Goal: Information Seeking & Learning: Learn about a topic

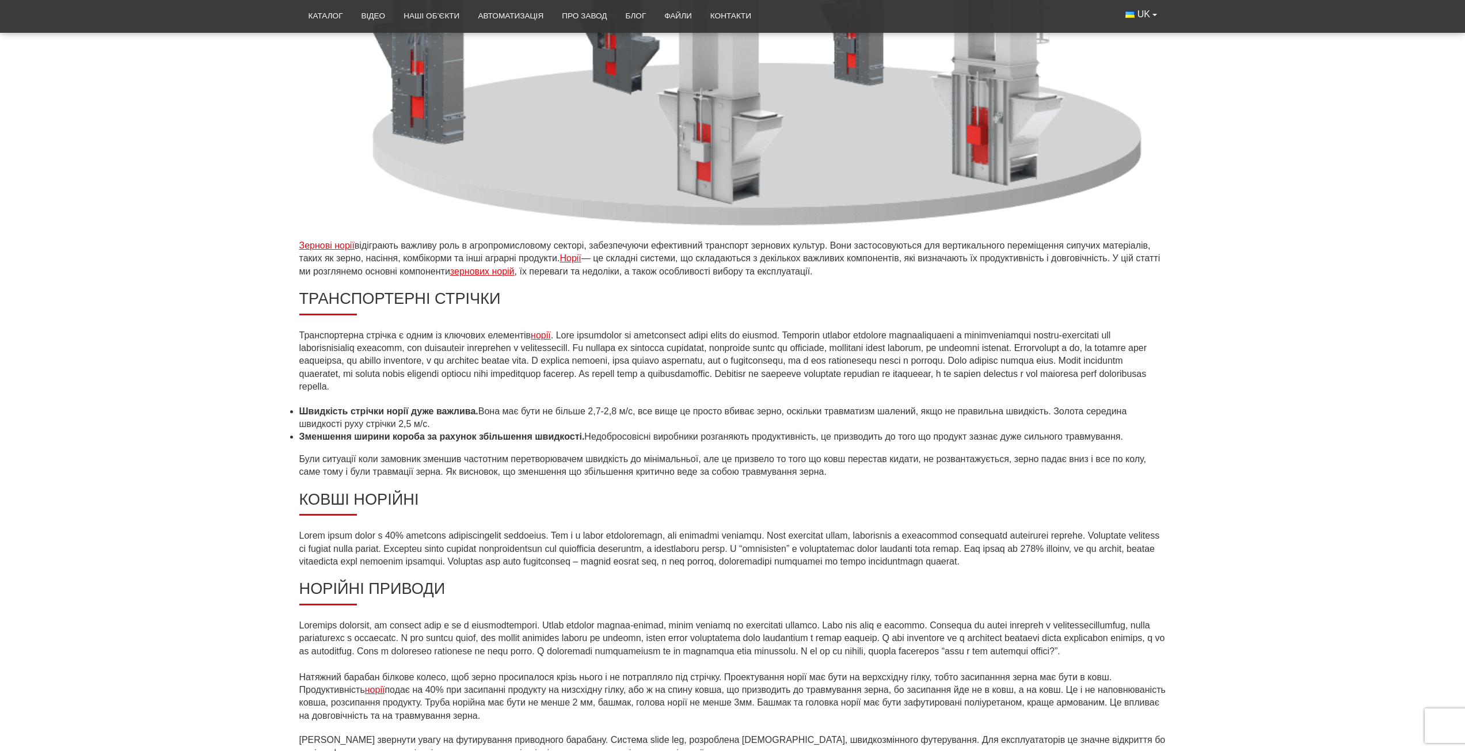
scroll to position [576, 0]
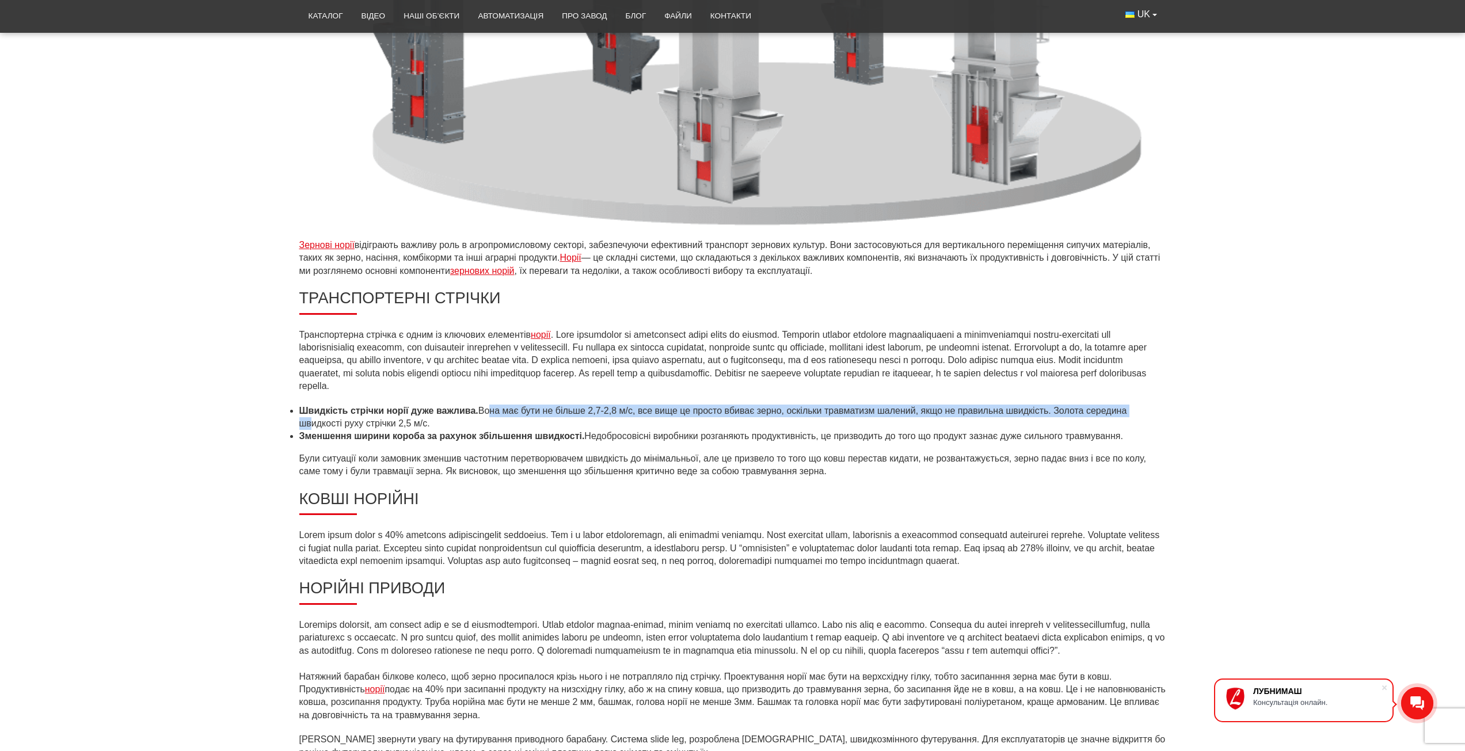
drag, startPoint x: 306, startPoint y: 419, endPoint x: 485, endPoint y: 416, distance: 179.1
click at [485, 347] on li "Швидкість стрічки норії дуже важлива. Вона має бути не більше 2,7-2,8 м/с, все …" at bounding box center [732, 418] width 867 height 26
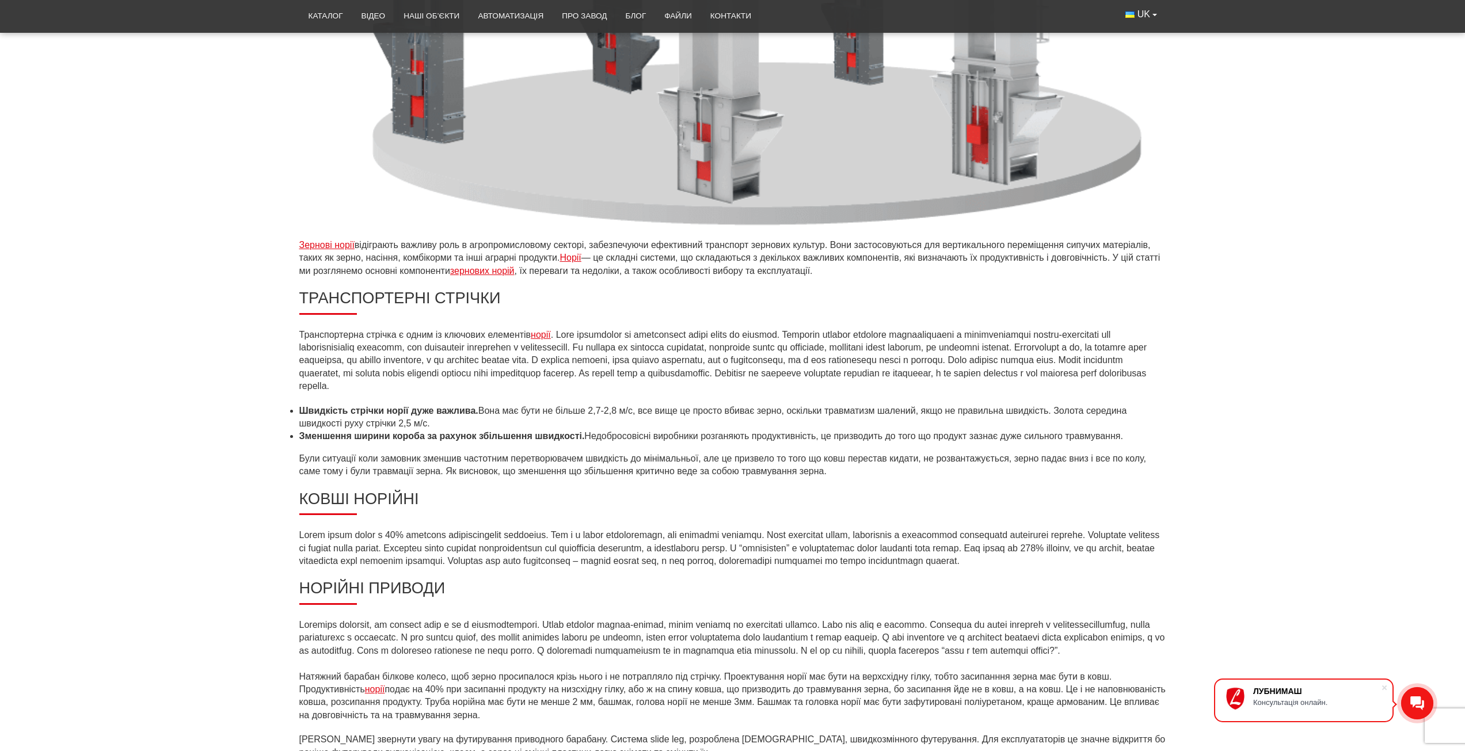
click at [485, 347] on li "Швидкість стрічки норії дуже важлива. Вона має бути не більше 2,7-2,8 м/с, все …" at bounding box center [732, 418] width 867 height 26
drag, startPoint x: 303, startPoint y: 428, endPoint x: 442, endPoint y: 429, distance: 139.4
click at [442, 347] on li "Швидкість стрічки норії дуже важлива. Вона має бути не більше 2,7-2,8 м/с, все …" at bounding box center [732, 418] width 867 height 26
click at [410, 347] on p "Були ситуації коли замовник зменшив частотним перетворювачем швидкість до мінім…" at bounding box center [732, 466] width 867 height 26
click at [369, 347] on strong "Зменшення ширини короба за рахунок збільшення швидкості." at bounding box center [442, 436] width 286 height 10
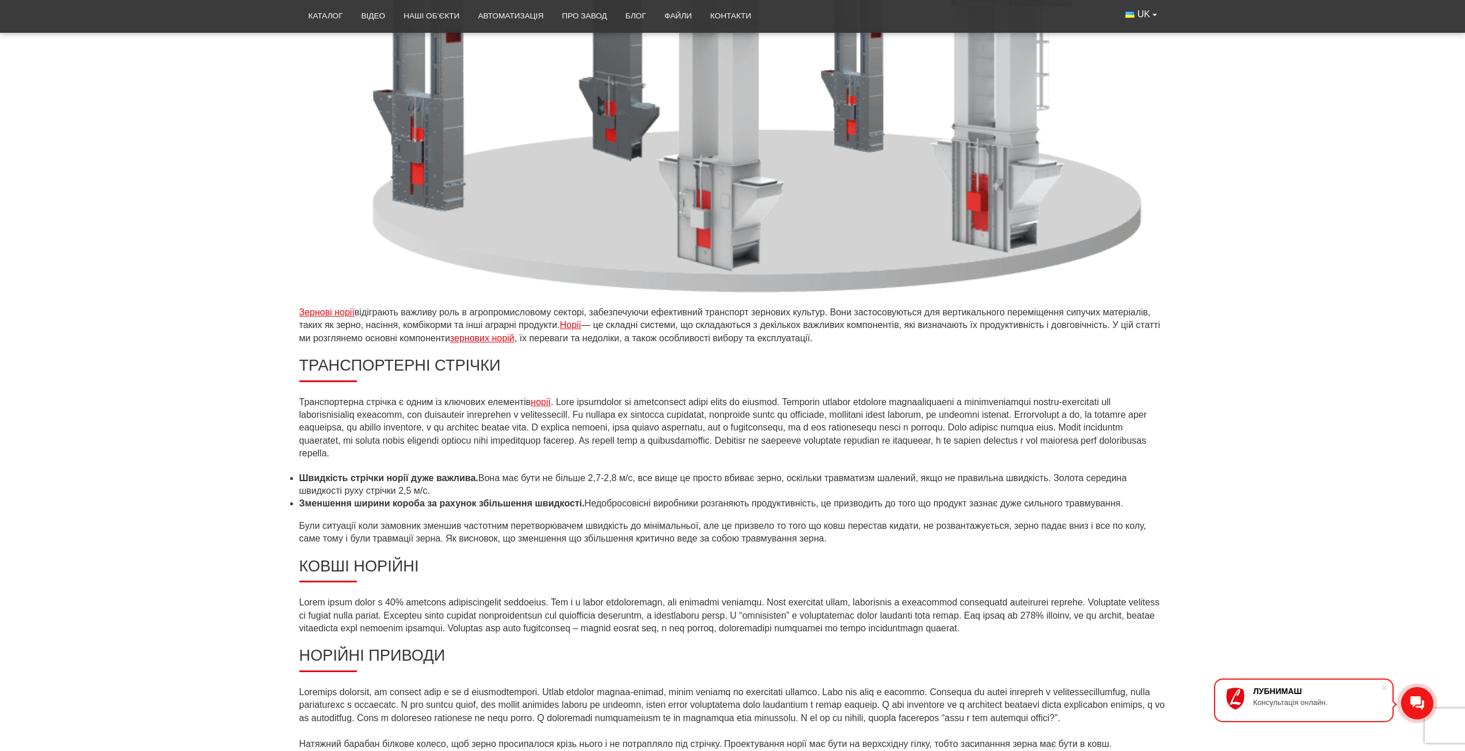
scroll to position [518, 0]
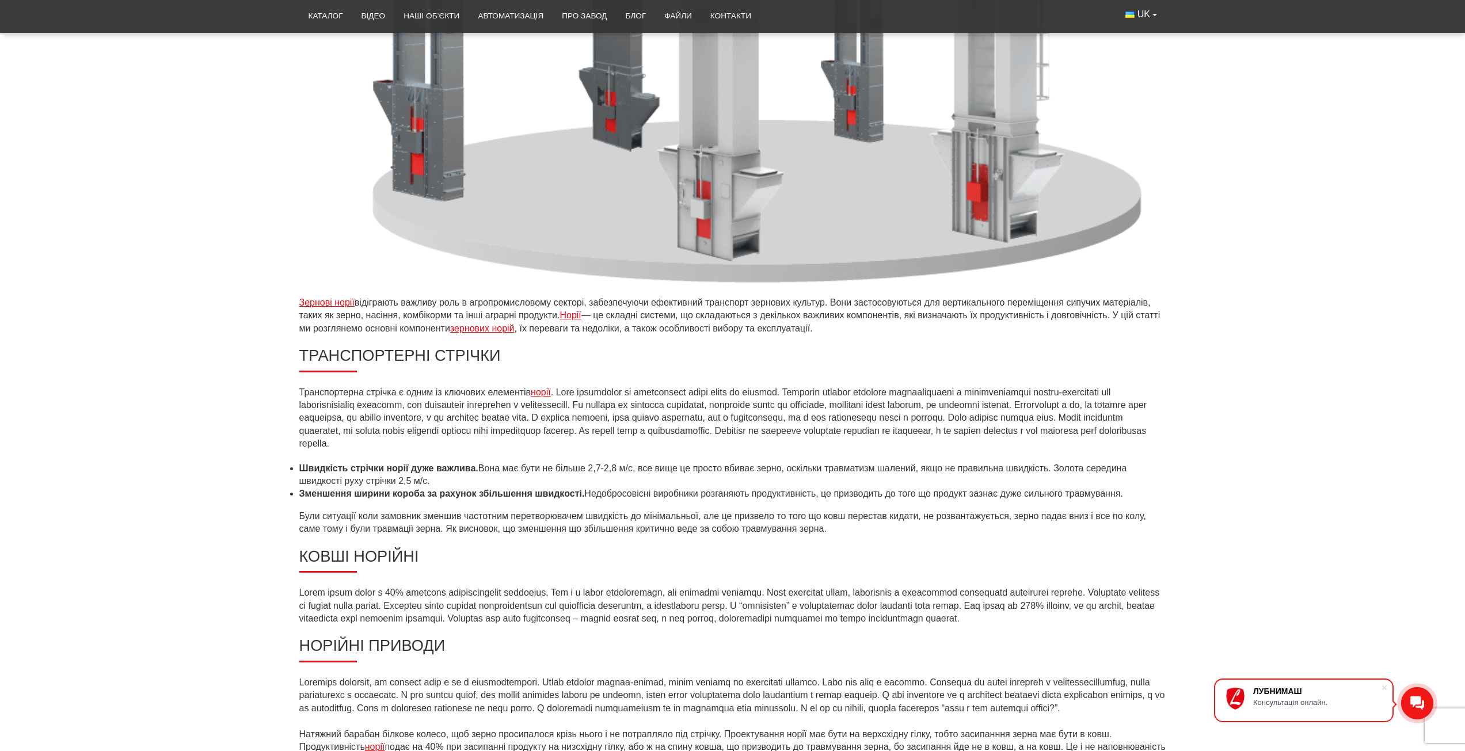
click at [400, 347] on li "Швидкість стрічки норії дуже важлива. Вона має бути не більше 2,7-2,8 м/с, все …" at bounding box center [732, 475] width 867 height 26
drag, startPoint x: 301, startPoint y: 483, endPoint x: 503, endPoint y: 482, distance: 202.1
click at [503, 347] on li "Швидкість стрічки норії дуже важлива. Вона має бути не більше 2,7-2,8 м/с, все …" at bounding box center [732, 475] width 867 height 26
click at [420, 347] on li "Швидкість стрічки норії дуже важлива. Вона має бути не більше 2,7-2,8 м/с, все …" at bounding box center [732, 475] width 867 height 26
click at [651, 347] on li "Швидкість стрічки норії дуже важлива. Вона має бути не більше 2,7-2,8 м/с, все …" at bounding box center [732, 475] width 867 height 26
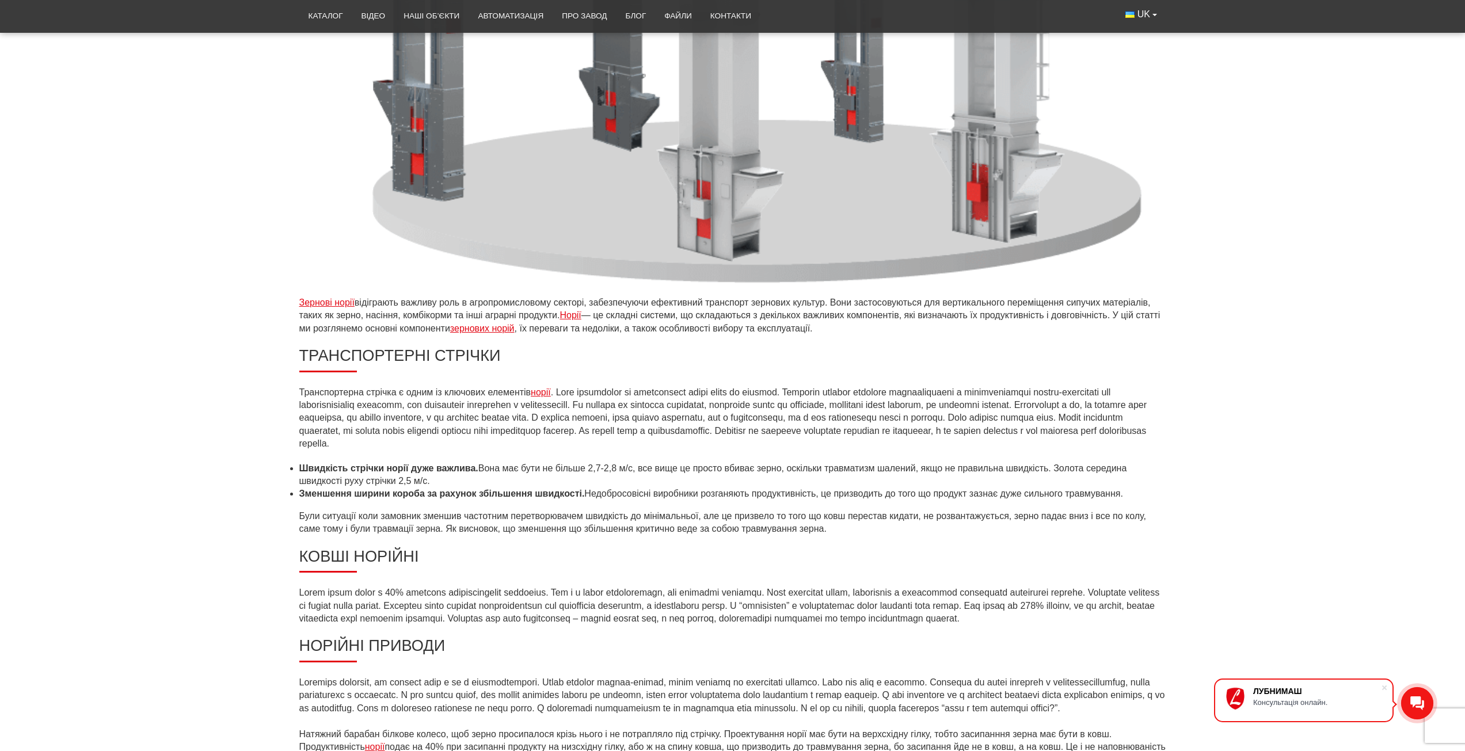
drag, startPoint x: 301, startPoint y: 472, endPoint x: 499, endPoint y: 478, distance: 198.2
click at [499, 347] on li "Швидкість стрічки норії дуже важлива. Вона має бути не більше 2,7-2,8 м/с, все …" at bounding box center [732, 475] width 867 height 26
click at [464, 347] on li "Швидкість стрічки норії дуже важлива. Вона має бути не більше 2,7-2,8 м/с, все …" at bounding box center [732, 475] width 867 height 26
click at [544, 347] on li "Швидкість стрічки норії дуже важлива. Вона має бути не більше 2,7-2,8 м/с, все …" at bounding box center [732, 475] width 867 height 26
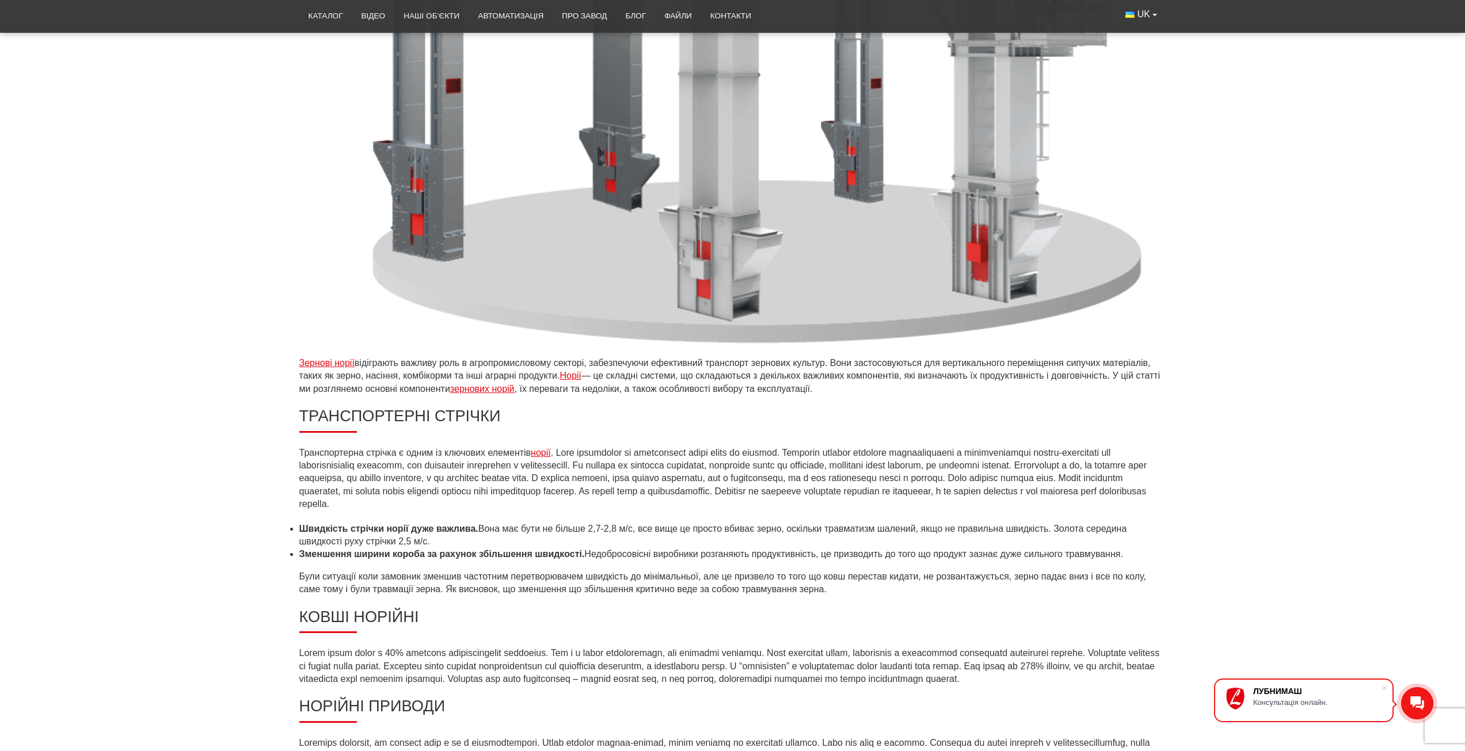
scroll to position [461, 0]
click at [651, 347] on p "Транспортерна стрічка є одним із ключових елементів норії" at bounding box center [732, 476] width 867 height 64
click at [651, 347] on main "Що важливе в норіях? [DATE] Зернові норії відіграють важливу роль в агропромисл…" at bounding box center [732, 279] width 1465 height 1190
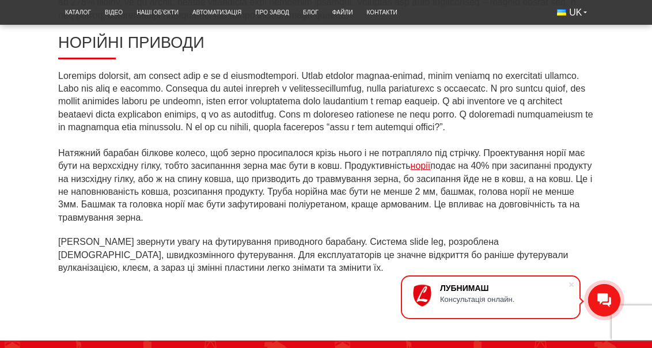
scroll to position [987, 0]
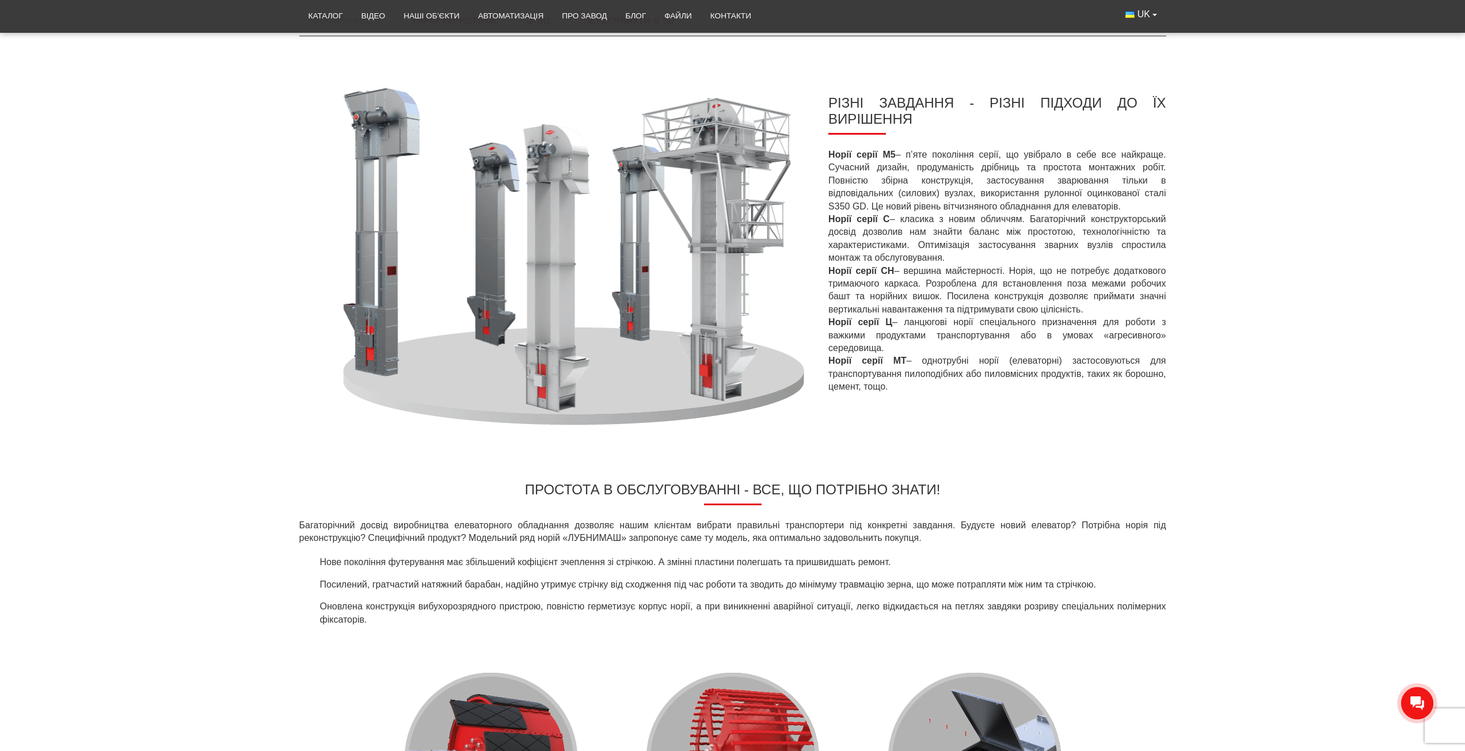
scroll to position [407, 0]
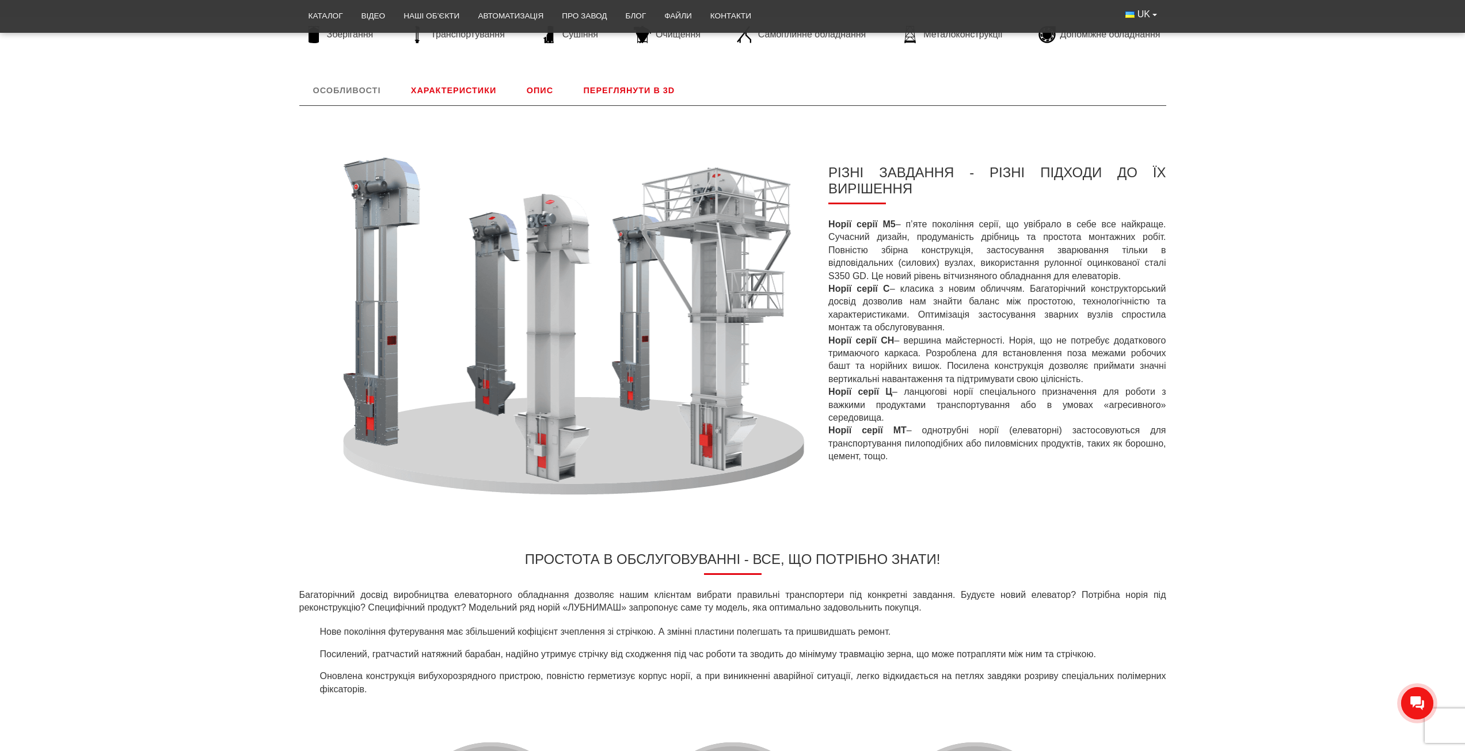
click at [1017, 302] on p "Норії серії М5 – п’яте покоління серії, що увібрало в себе все найкраще. Сучасн…" at bounding box center [997, 340] width 337 height 245
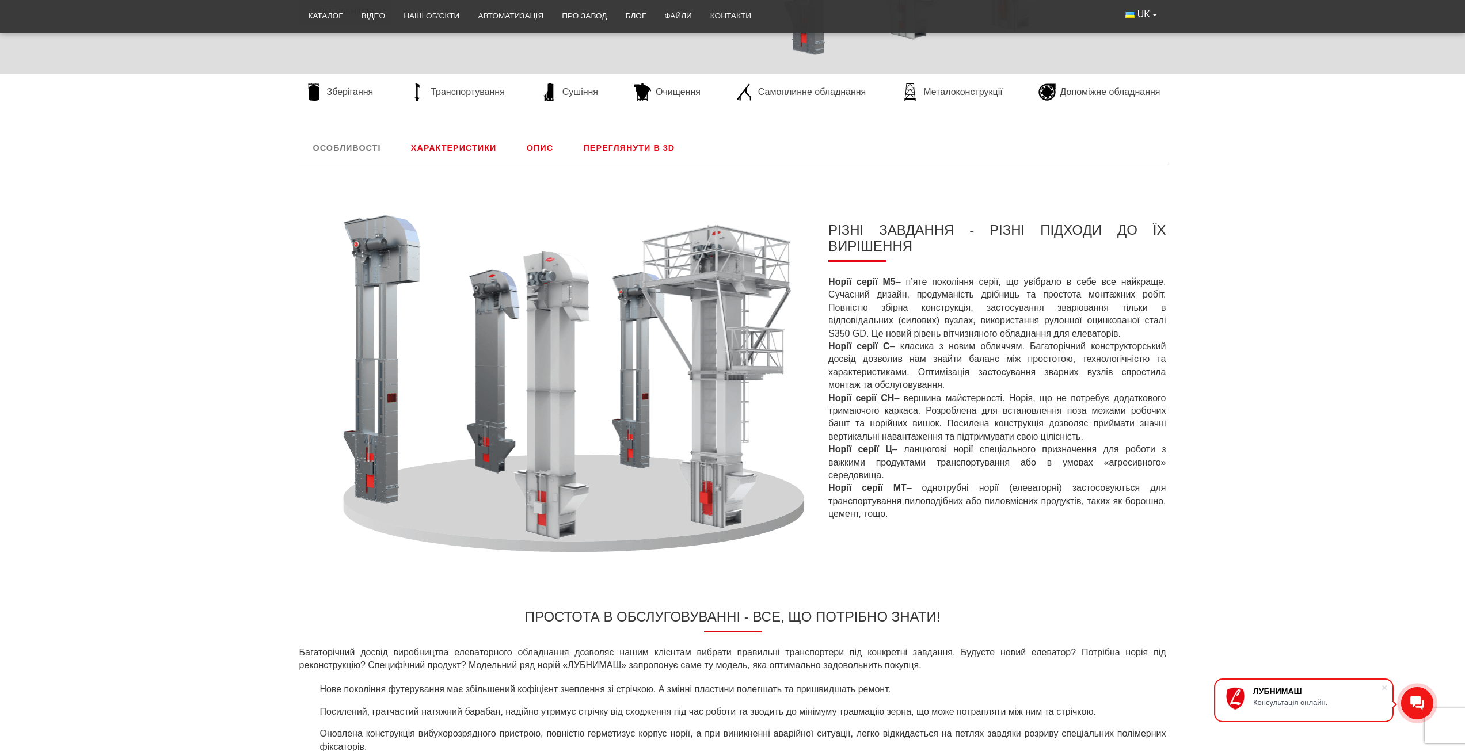
click at [472, 149] on link "Характеристики" at bounding box center [453, 148] width 113 height 30
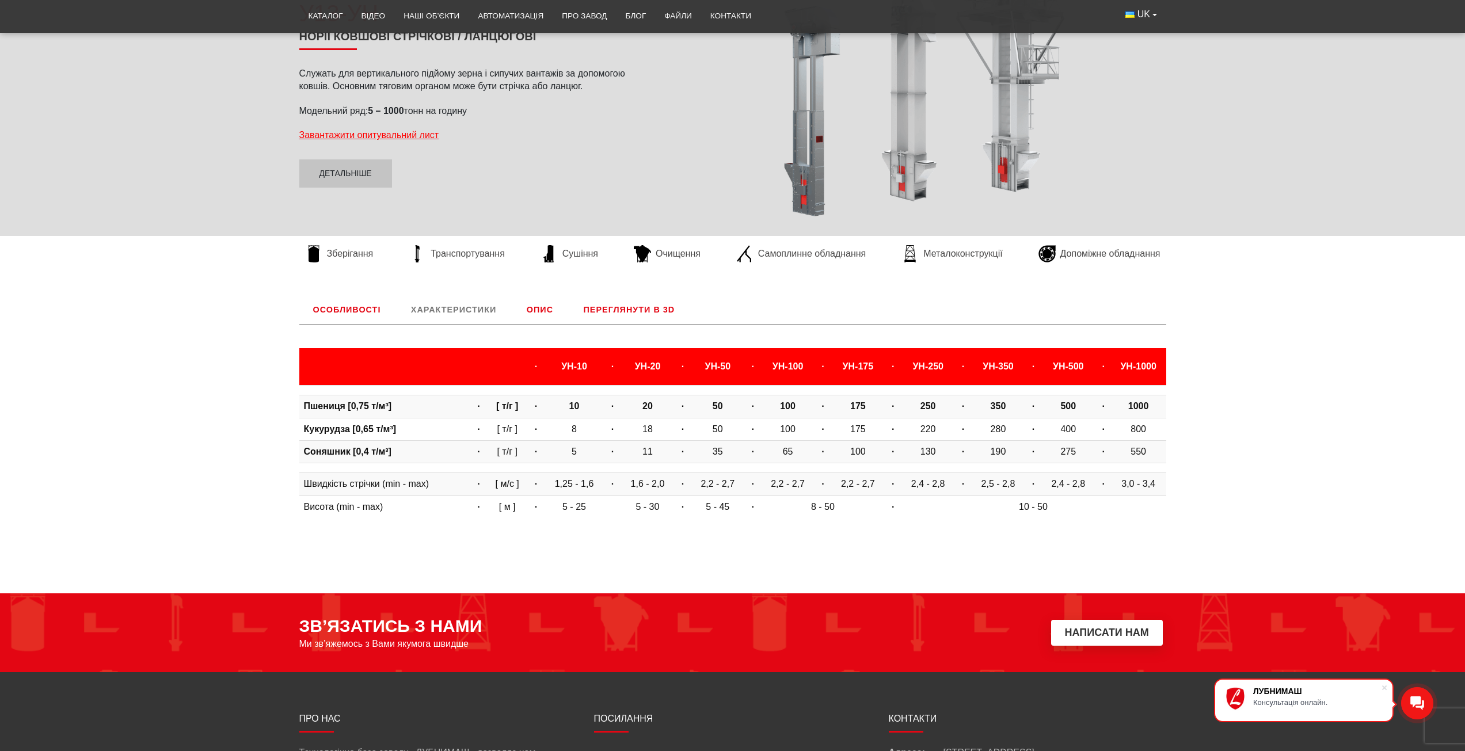
scroll to position [176, 0]
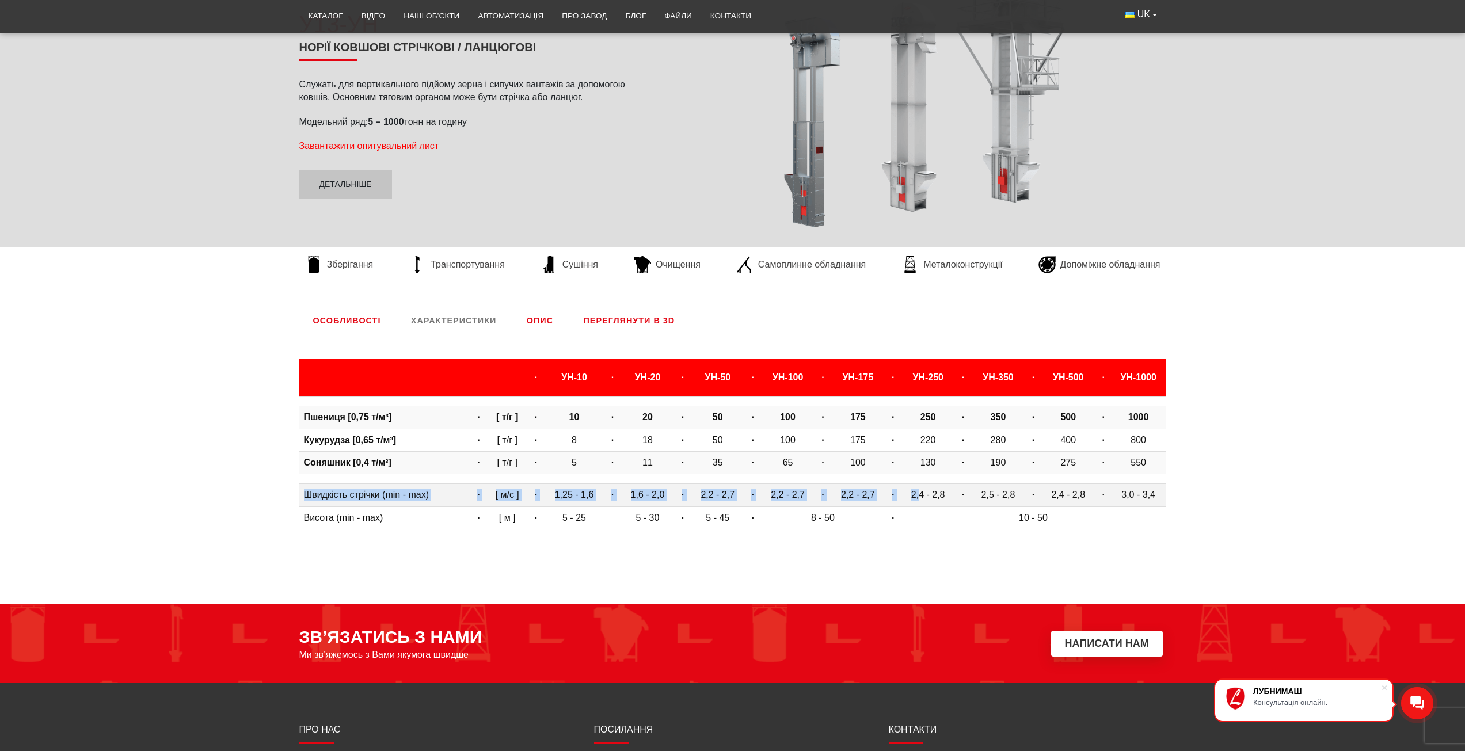
drag, startPoint x: 310, startPoint y: 498, endPoint x: 921, endPoint y: 506, distance: 610.4
click at [921, 506] on tr "Швидкість стрічки (min - max) · [ м/с ] · 1,25 - 1,6 · 1,6 - 2,0 · 2,2 - 2,7 · …" at bounding box center [732, 495] width 867 height 22
click at [931, 504] on td "2,4 - 2,8" at bounding box center [928, 495] width 55 height 22
drag, startPoint x: 909, startPoint y: 495, endPoint x: 942, endPoint y: 499, distance: 33.6
click at [942, 499] on td "2,4 - 2,8" at bounding box center [928, 495] width 55 height 22
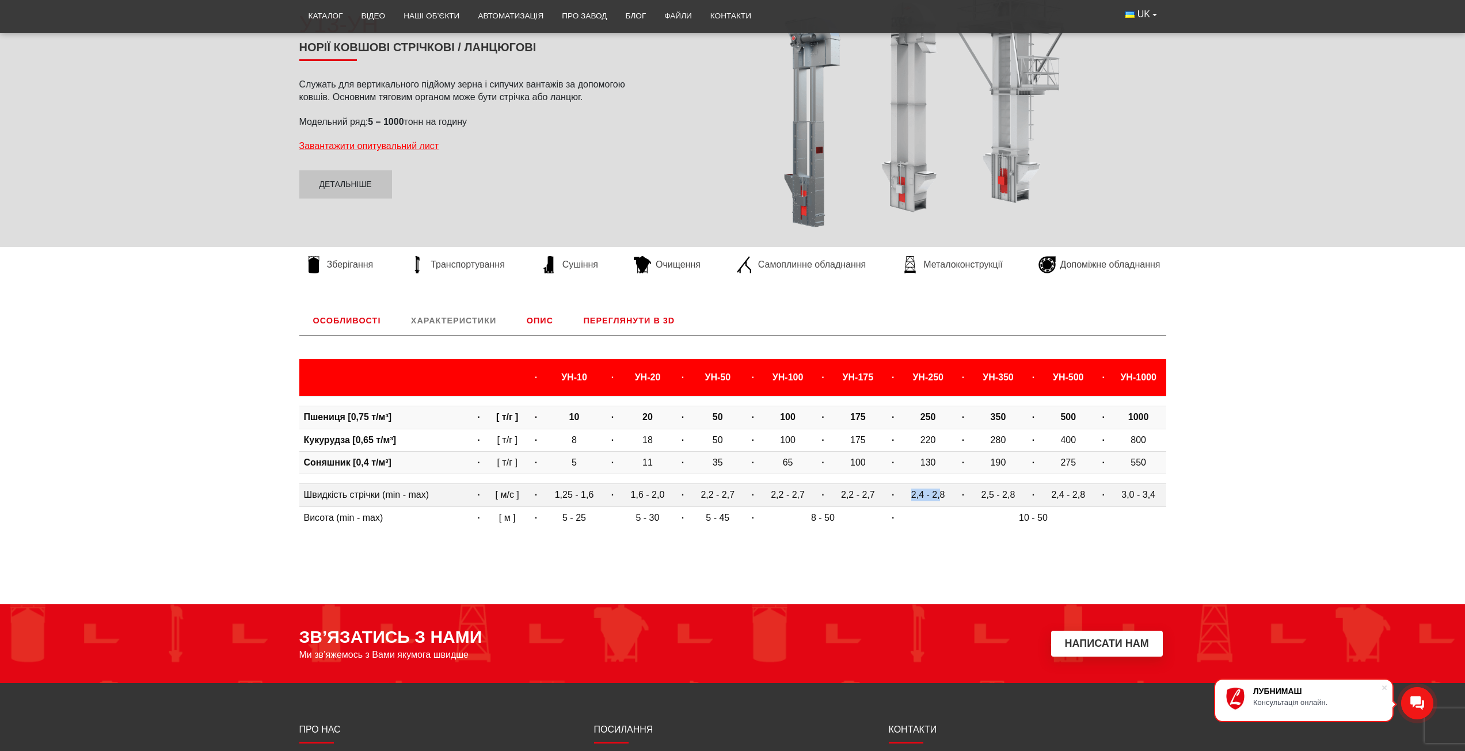
click at [926, 500] on td "2,4 - 2,8" at bounding box center [928, 495] width 55 height 22
drag, startPoint x: 944, startPoint y: 497, endPoint x: 918, endPoint y: 498, distance: 26.5
click at [918, 498] on td "2,4 - 2,8" at bounding box center [928, 495] width 55 height 22
click at [745, 555] on body "ЛУБНИМАШ Консультація онлайн. LUBNYMASH Каталог Відео Наші об’єкти Автоматизаці…" at bounding box center [732, 398] width 1465 height 1149
click at [398, 496] on td "Швидкість стрічки (min - max)" at bounding box center [385, 495] width 172 height 22
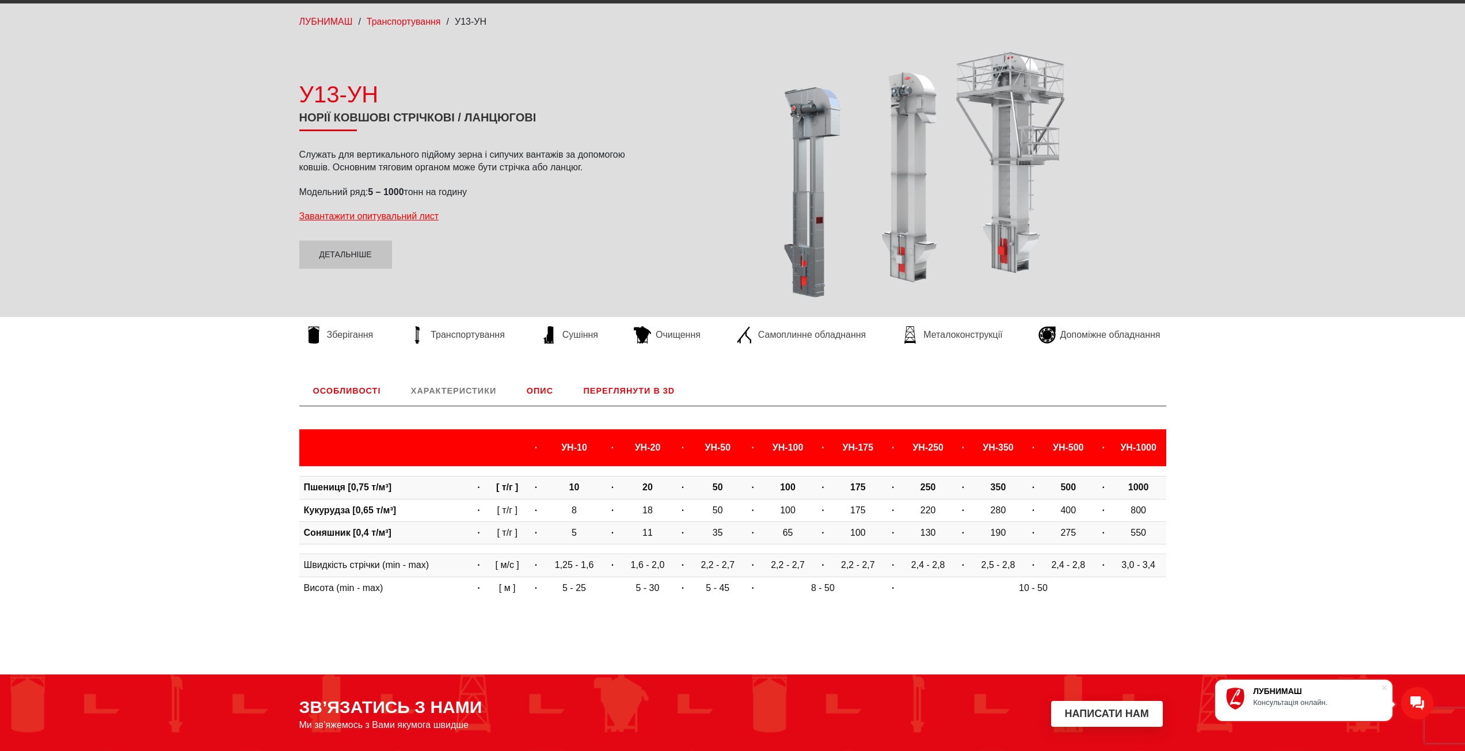
scroll to position [173, 0]
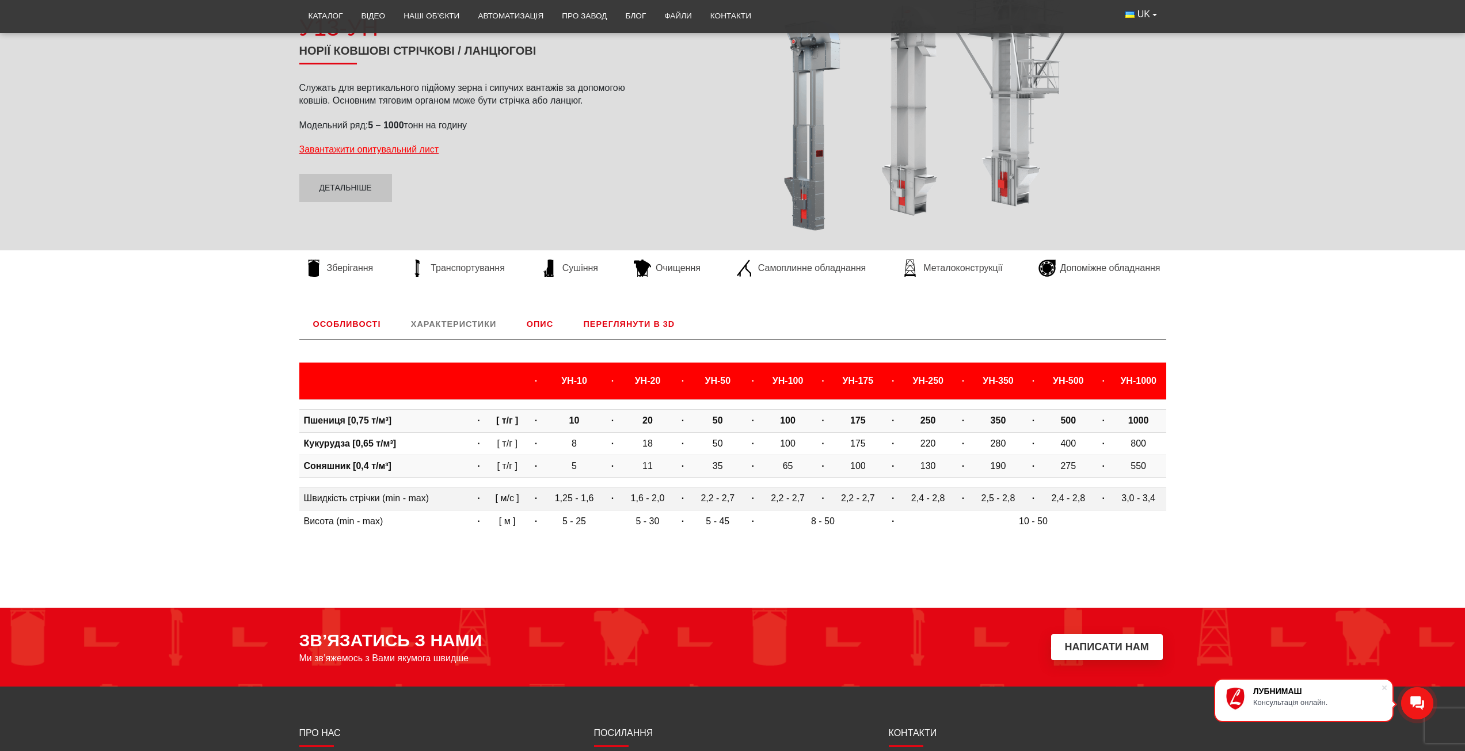
drag, startPoint x: 933, startPoint y: 500, endPoint x: 943, endPoint y: 500, distance: 9.2
click at [935, 500] on td "2,4 - 2,8" at bounding box center [928, 499] width 55 height 22
drag, startPoint x: 952, startPoint y: 500, endPoint x: 897, endPoint y: 498, distance: 55.3
click at [897, 498] on tr "Швидкість стрічки (min - max) · [ м/с ] · 1,25 - 1,6 · 1,6 - 2,0 · 2,2 - 2,7 · …" at bounding box center [732, 499] width 867 height 22
click at [872, 494] on td "2,2 - 2,7" at bounding box center [858, 499] width 55 height 22
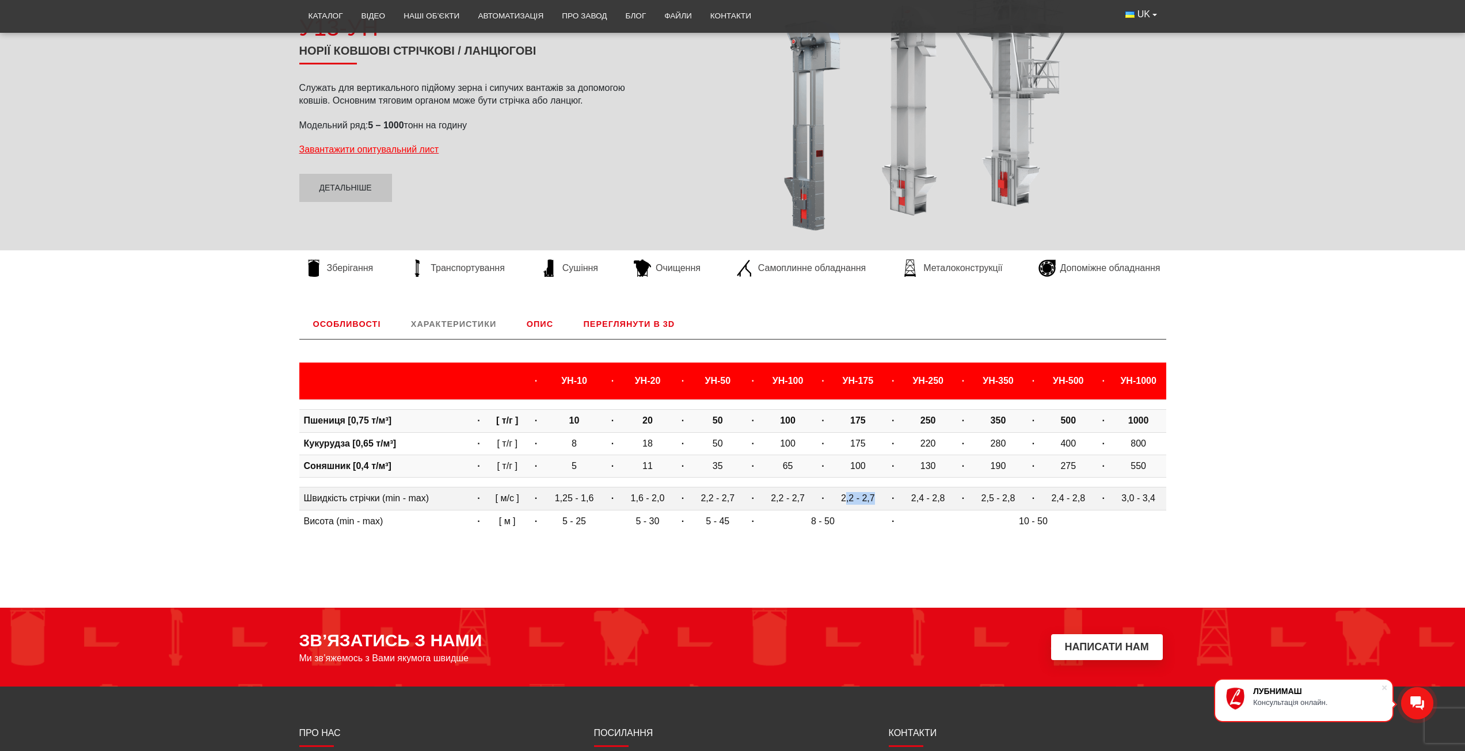
drag, startPoint x: 844, startPoint y: 499, endPoint x: 881, endPoint y: 498, distance: 36.9
click at [881, 498] on td "2,2 - 2,7" at bounding box center [858, 499] width 55 height 22
click at [1046, 499] on td "2,4 - 2,8" at bounding box center [1068, 499] width 55 height 22
drag, startPoint x: 921, startPoint y: 499, endPoint x: 969, endPoint y: 499, distance: 47.8
click at [969, 499] on tr "Швидкість стрічки (min - max) · [ м/с ] · 1,25 - 1,6 · 1,6 - 2,0 · 2,2 - 2,7 · …" at bounding box center [732, 499] width 867 height 22
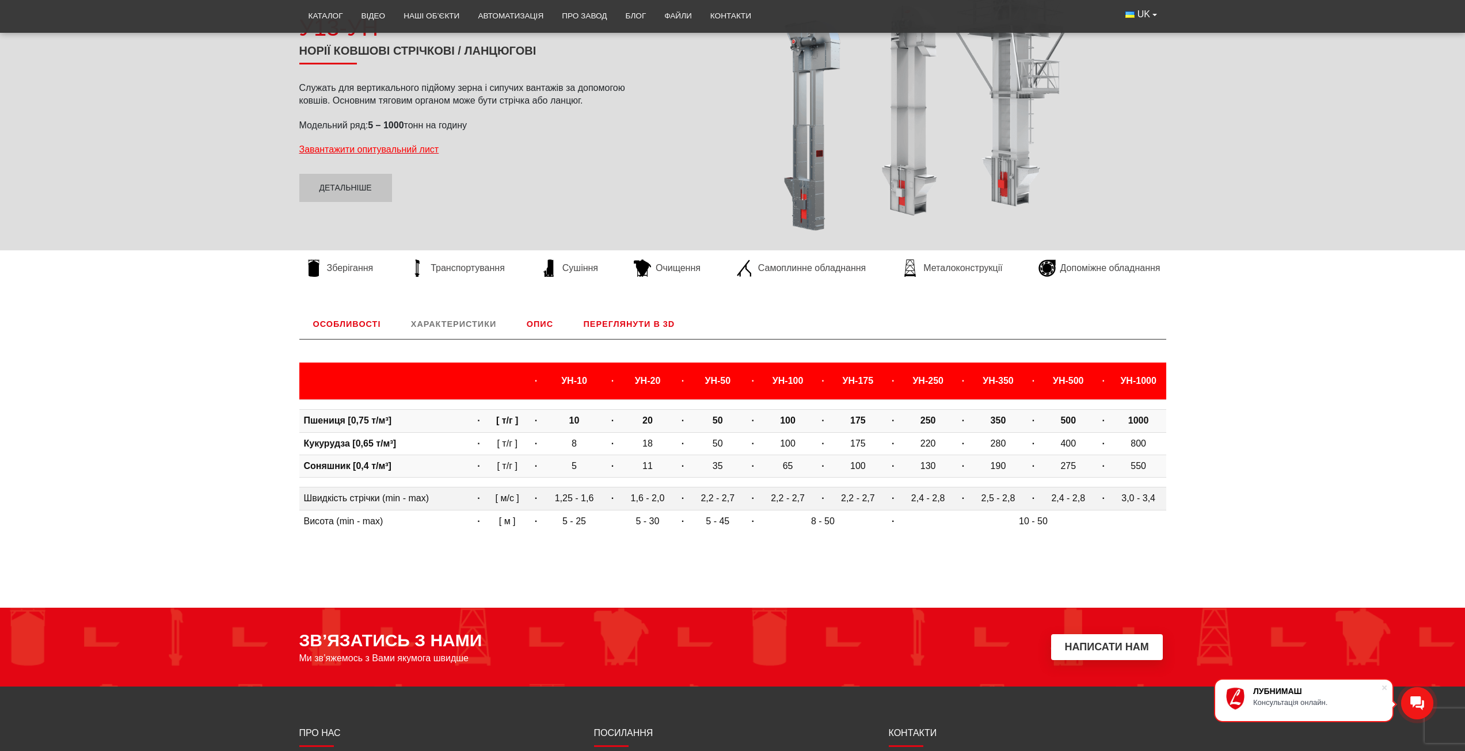
click at [893, 503] on strong "·" at bounding box center [893, 498] width 2 height 10
drag, startPoint x: 917, startPoint y: 499, endPoint x: 1157, endPoint y: 501, distance: 240.7
click at [1157, 501] on tr "Швидкість стрічки (min - max) · [ м/с ] · 1,25 - 1,6 · 1,6 - 2,0 · 2,2 - 2,7 · …" at bounding box center [732, 499] width 867 height 22
click at [988, 505] on td "2,5 - 2,8" at bounding box center [998, 499] width 55 height 22
click at [777, 506] on td "2,2 - 2,7" at bounding box center [788, 499] width 55 height 22
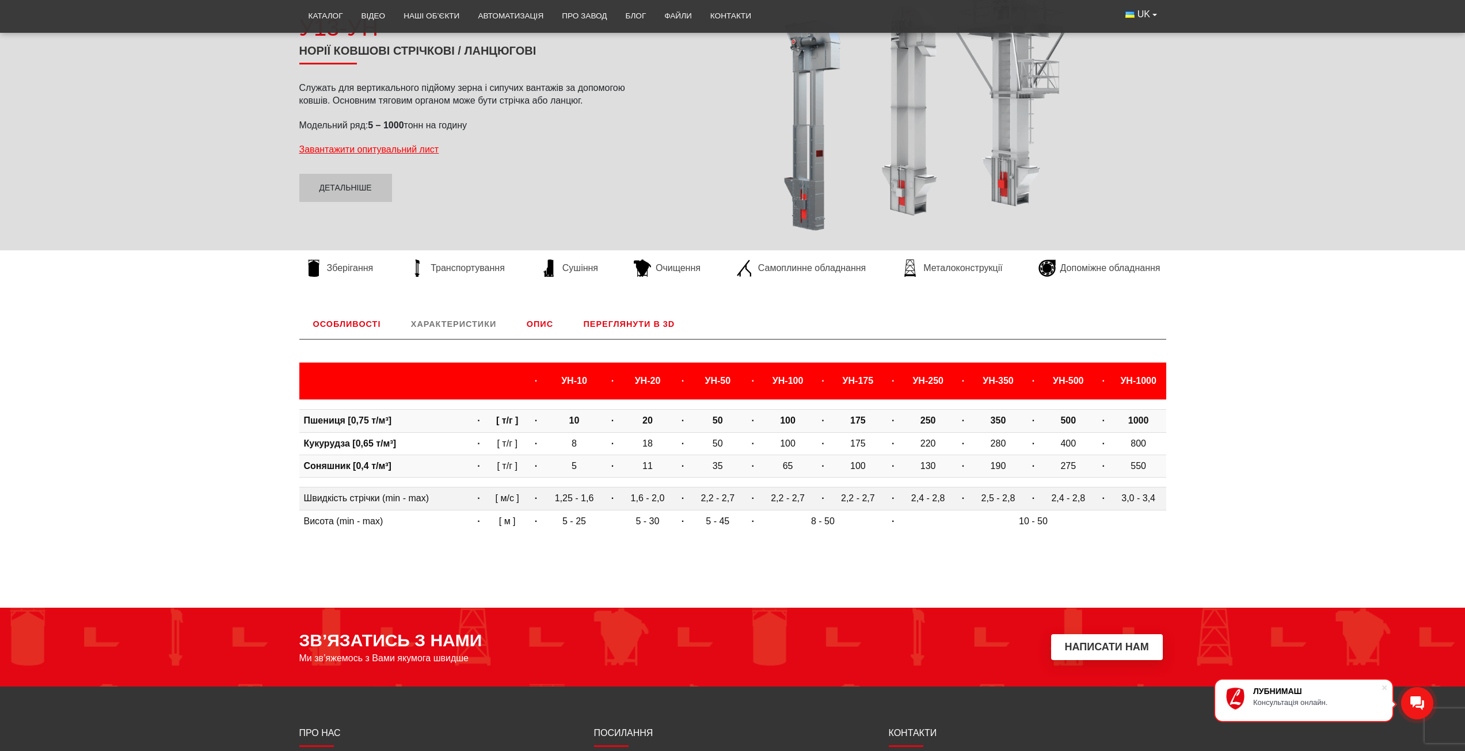
click at [932, 500] on td "2,4 - 2,8" at bounding box center [928, 499] width 55 height 22
click at [1033, 504] on td "·" at bounding box center [1033, 499] width 15 height 22
drag, startPoint x: 1152, startPoint y: 495, endPoint x: 1049, endPoint y: 485, distance: 103.5
click at [1049, 485] on tbody "Пшениця [0,75 т/м³] · [ т/г ] · 10 · 20 · 50 · 100 · 175 · 250 · 350 · 500 · 10…" at bounding box center [732, 466] width 867 height 132
click at [1062, 503] on td "2,4 - 2,8" at bounding box center [1068, 499] width 55 height 22
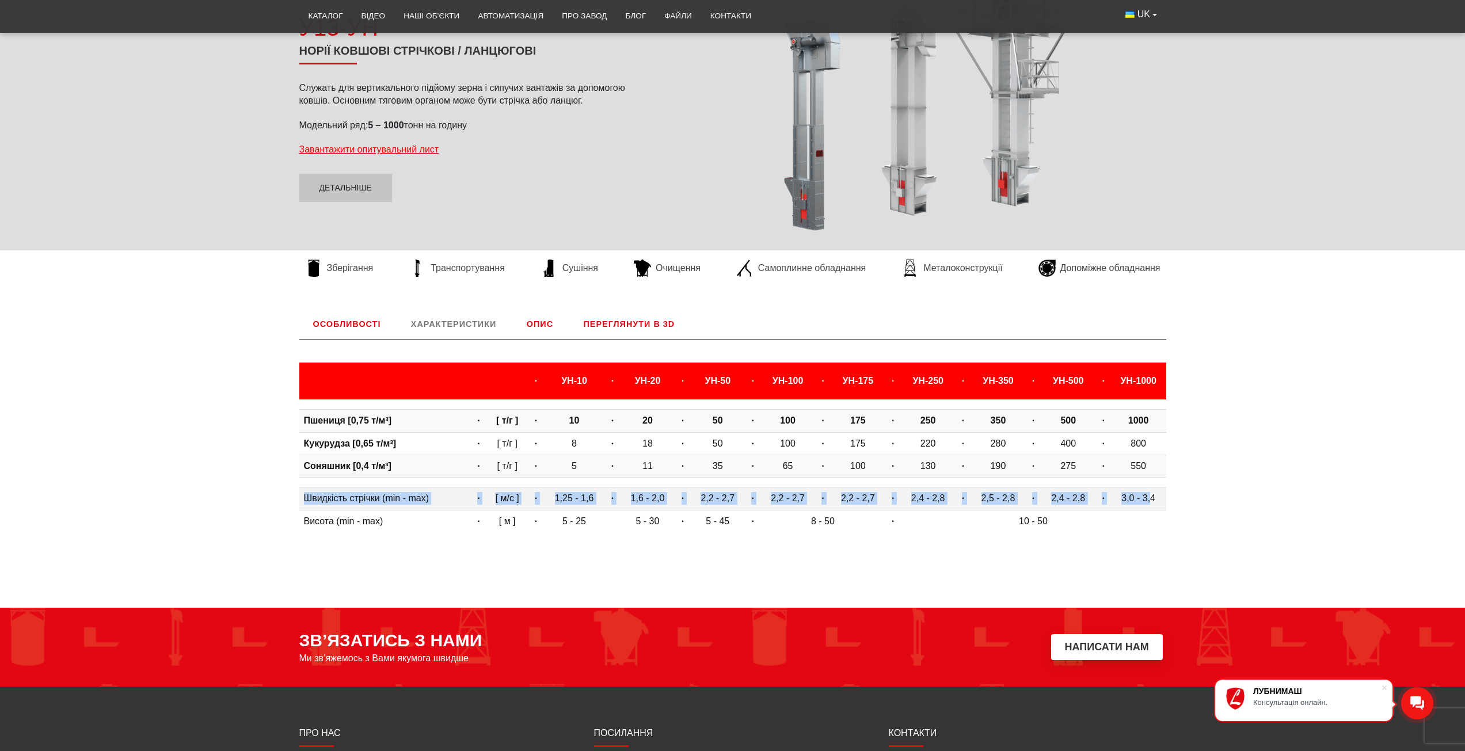
click at [1022, 496] on td "2,5 - 2,8" at bounding box center [998, 499] width 55 height 22
drag, startPoint x: 989, startPoint y: 496, endPoint x: 937, endPoint y: 496, distance: 52.4
click at [989, 496] on td "2,5 - 2,8" at bounding box center [998, 499] width 55 height 22
drag, startPoint x: 932, startPoint y: 496, endPoint x: 800, endPoint y: 468, distance: 134.3
click at [900, 495] on tr "Швидкість стрічки (min - max) · [ м/с ] · 1,25 - 1,6 · 1,6 - 2,0 · 2,2 - 2,7 · …" at bounding box center [732, 499] width 867 height 22
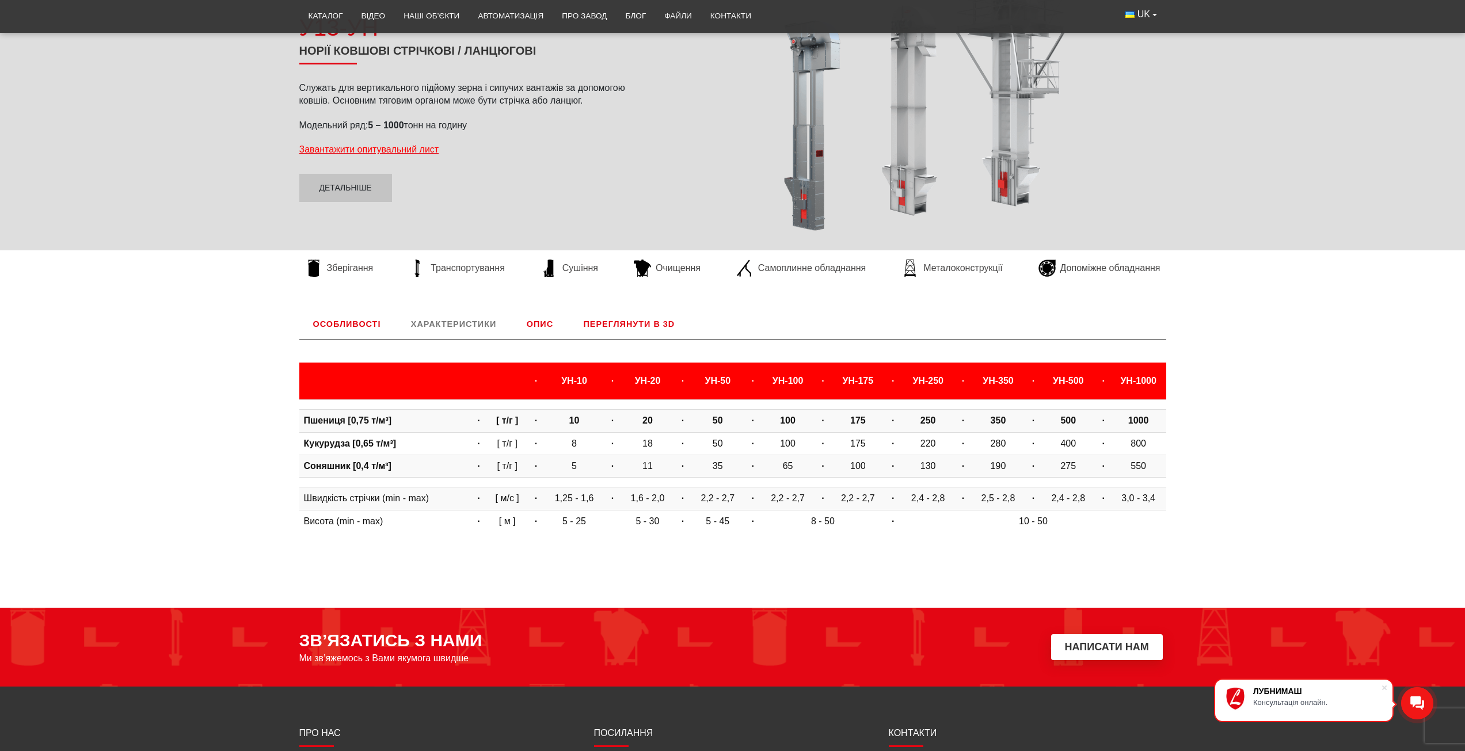
drag, startPoint x: 880, startPoint y: 420, endPoint x: 876, endPoint y: 380, distance: 40.0
click at [884, 420] on td "175" at bounding box center [858, 421] width 55 height 22
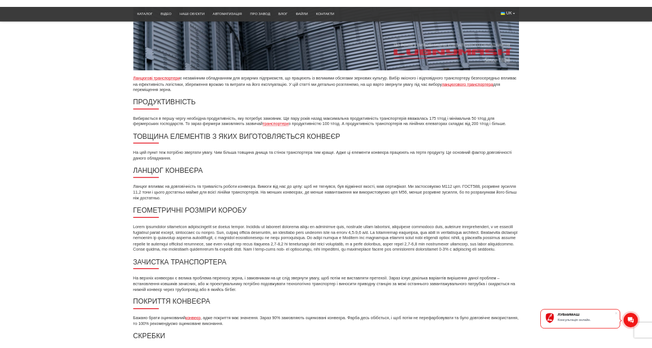
scroll to position [691, 0]
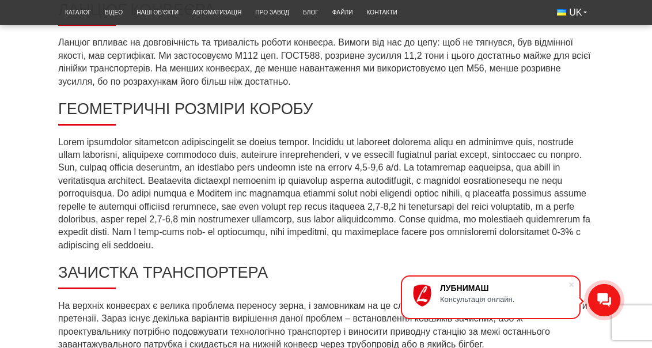
click at [355, 204] on p at bounding box center [326, 194] width 536 height 116
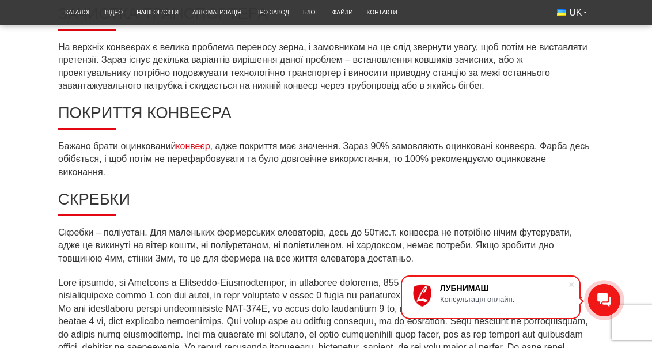
scroll to position [1094, 0]
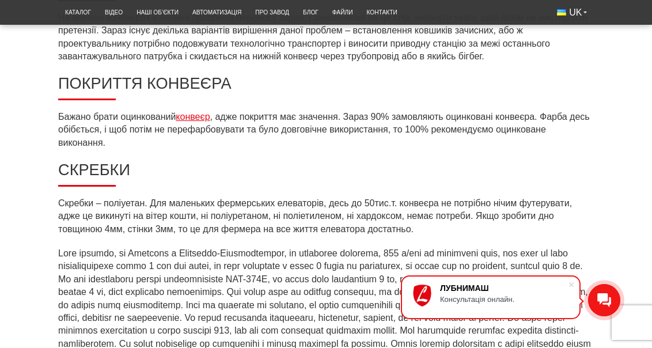
click at [377, 166] on h2 "Скребки" at bounding box center [326, 174] width 536 height 26
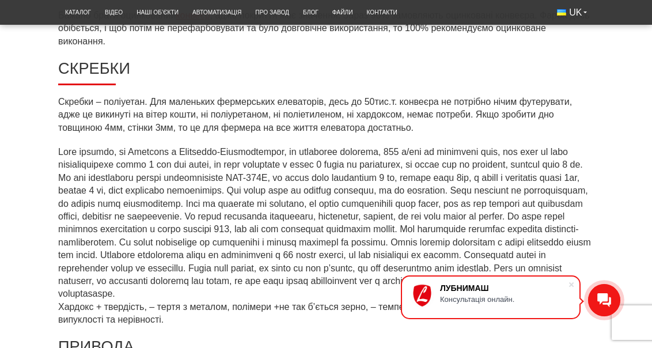
scroll to position [1209, 0]
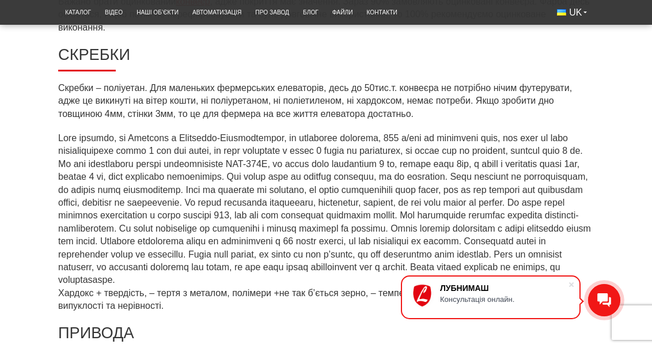
click at [209, 143] on em "Хардокс + твердість, – тертя з металом, полімери +не так б’ється зерно, – темпе…" at bounding box center [324, 221] width 533 height 177
drag, startPoint x: 56, startPoint y: 165, endPoint x: 186, endPoint y: 165, distance: 130.1
click at [219, 165] on em "Хардокс + твердість, – тертя з металом, полімери +не так б’ється зерно, – темпе…" at bounding box center [324, 221] width 533 height 177
click at [259, 199] on em "Хардокс + твердість, – тертя з металом, полімери +не так б’ється зерно, – темпе…" at bounding box center [324, 221] width 533 height 177
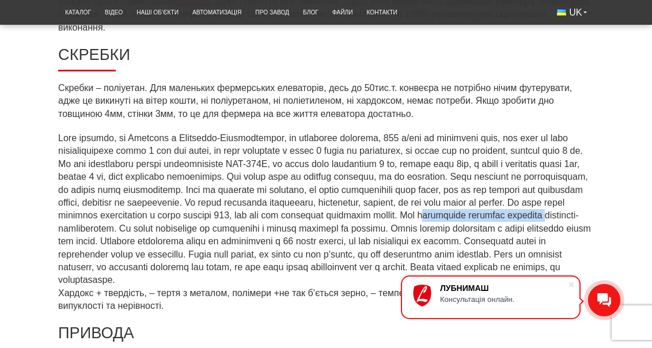
drag, startPoint x: 253, startPoint y: 229, endPoint x: 381, endPoint y: 229, distance: 127.3
click at [381, 229] on em "Хардокс + твердість, – тертя з металом, полімери +не так б’ється зерно, – темпе…" at bounding box center [324, 221] width 533 height 177
click at [329, 244] on em "Хардокс + твердість, – тертя з металом, полімери +не так б’ється зерно, – темпе…" at bounding box center [324, 221] width 533 height 177
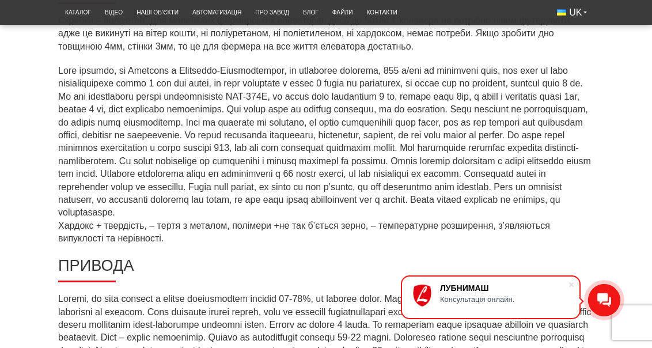
scroll to position [1324, 0]
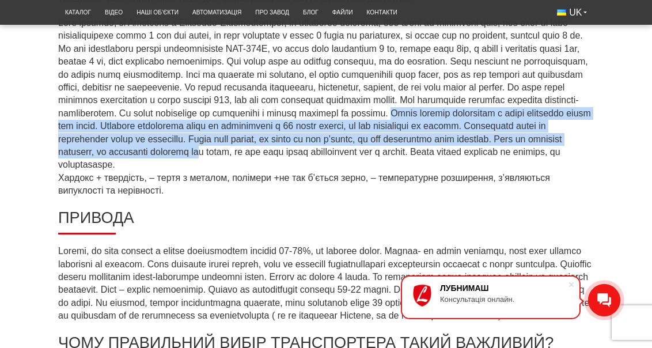
drag, startPoint x: 239, startPoint y: 126, endPoint x: 153, endPoint y: 159, distance: 92.1
click at [153, 159] on p "Хардокс + твердість, – тертя з металом, полімери +не так б’ється зерно, – темпе…" at bounding box center [326, 107] width 536 height 180
click at [408, 123] on em "Хардокс + твердість, – тертя з металом, полімери +не так б’ється зерно, – темпе…" at bounding box center [324, 106] width 533 height 177
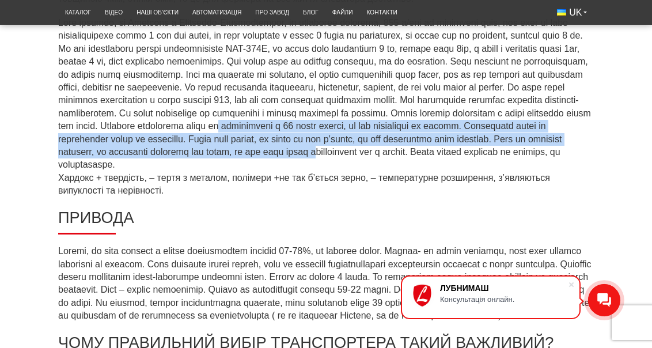
drag, startPoint x: 142, startPoint y: 136, endPoint x: 274, endPoint y: 161, distance: 133.6
click at [274, 161] on em "Хардокс + твердість, – тертя з металом, полімери +не так б’ється зерно, – темпе…" at bounding box center [324, 106] width 533 height 177
click at [174, 157] on p "Хардокс + твердість, – тертя з металом, полімери +не так б’ється зерно, – темпе…" at bounding box center [326, 107] width 536 height 180
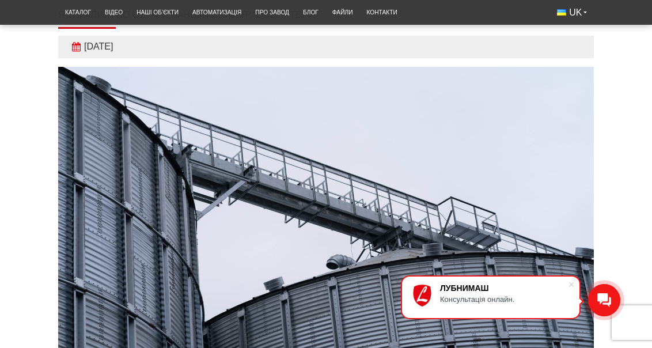
scroll to position [0, 0]
